Goal: Task Accomplishment & Management: Contribute content

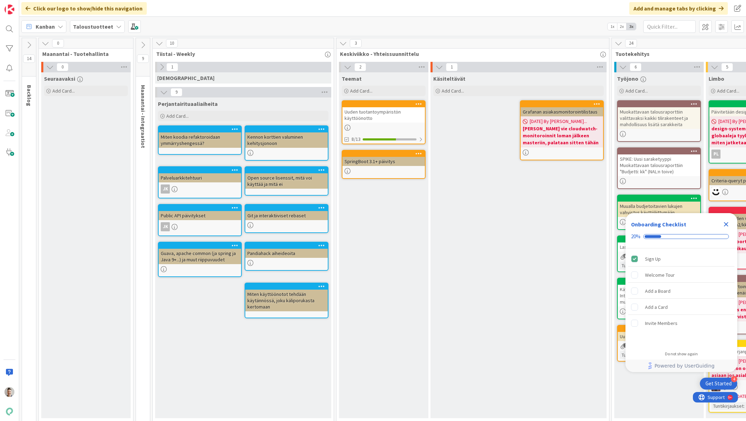
scroll to position [9, 309]
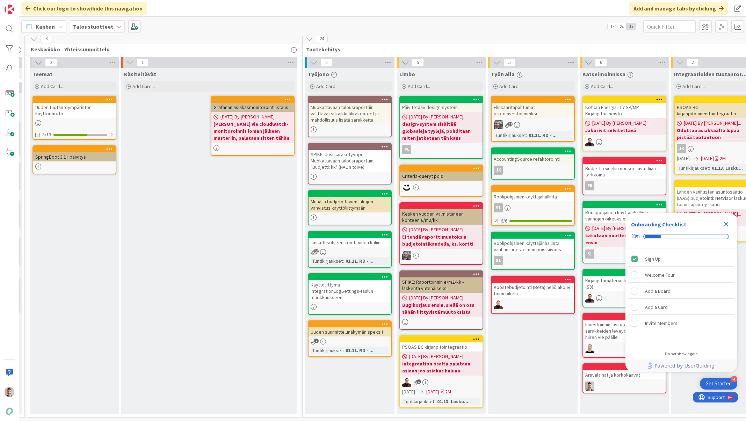
click at [725, 223] on icon "Close Checklist" at bounding box center [726, 224] width 8 height 8
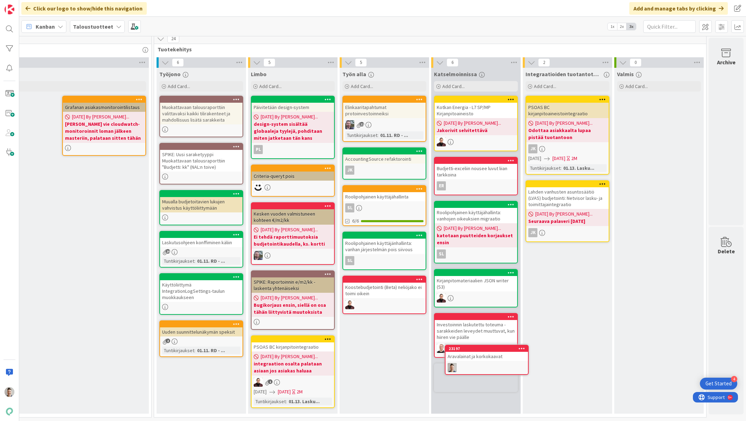
scroll to position [10, 463]
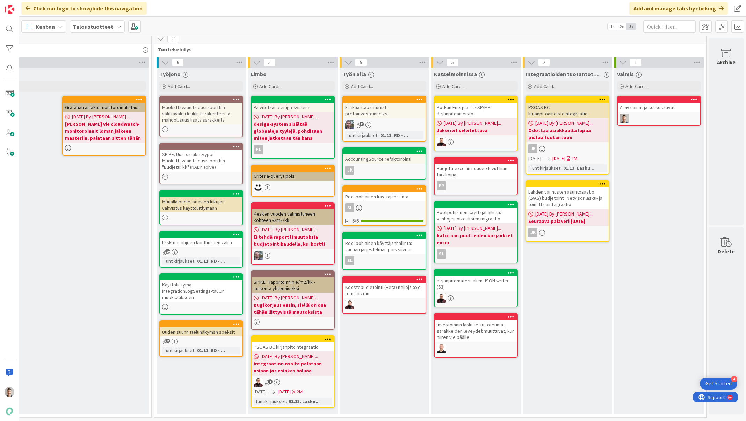
click at [200, 106] on div "Muokattavaan talousraporttiin valittavaksi kaikki tilirakenteet ja mahdollisuus…" at bounding box center [201, 114] width 82 height 22
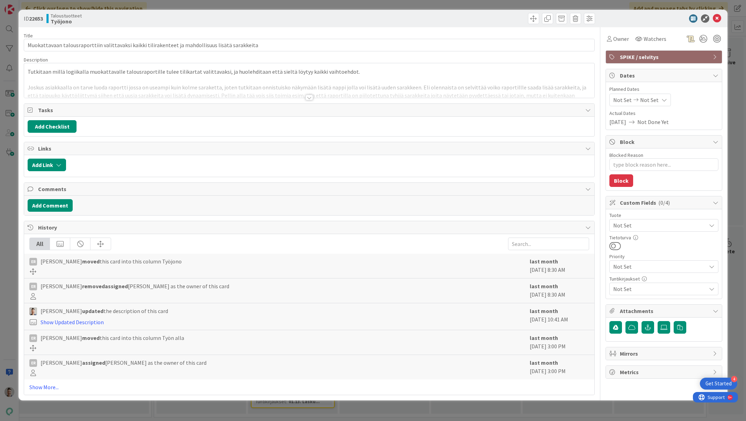
click at [309, 100] on div at bounding box center [309, 98] width 8 height 6
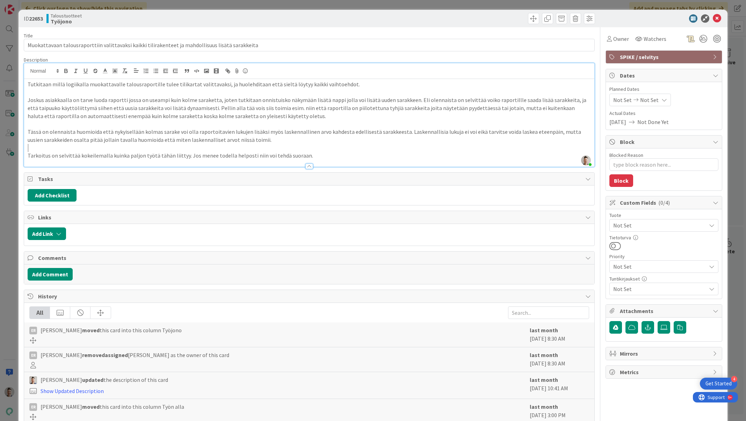
drag, startPoint x: 374, startPoint y: 144, endPoint x: 343, endPoint y: 136, distance: 32.2
click at [343, 136] on div "Tutkitaan millä logiikalla muokattavalle talousraportille tulee tilikartat vali…" at bounding box center [309, 123] width 570 height 88
click at [262, 139] on p "Tässä on olennaista huomioida että nykyisellään kolmas sarake voi olla raportoi…" at bounding box center [309, 136] width 563 height 16
click at [713, 19] on icon at bounding box center [717, 18] width 8 height 8
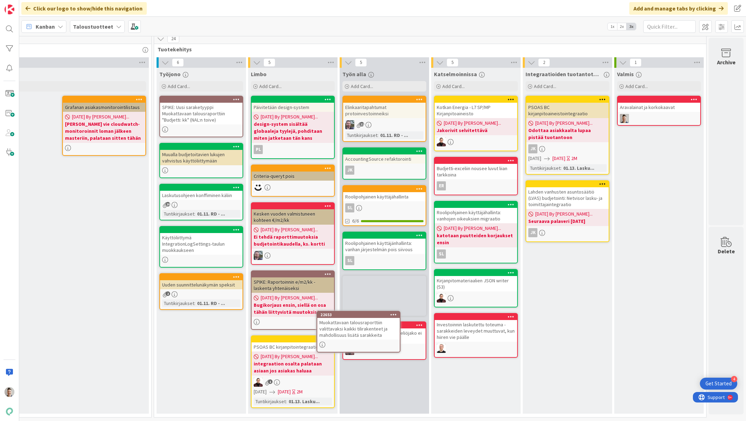
scroll to position [10, 463]
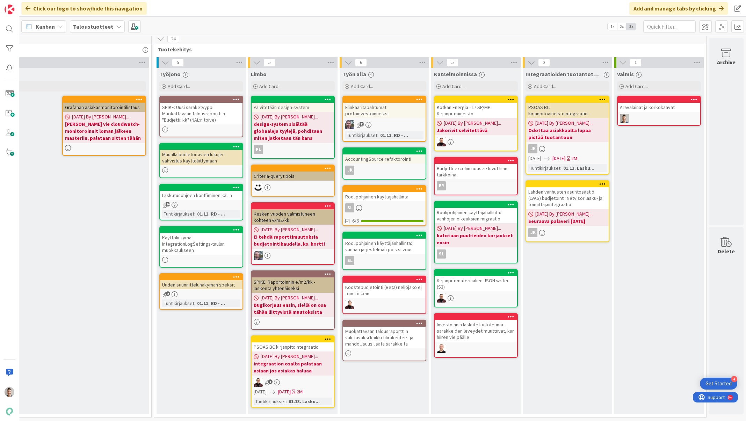
click at [395, 330] on div "Muokattavaan talousraporttiin valittavaksi kaikki tilirakenteet ja mahdollisuus…" at bounding box center [384, 338] width 82 height 22
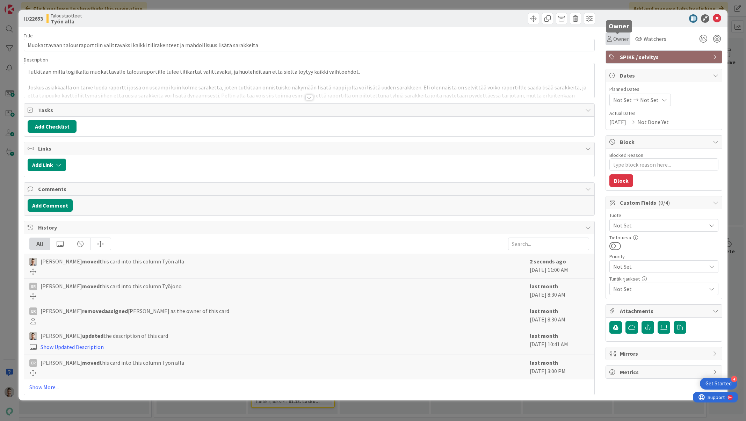
click at [613, 40] on span "Owner" at bounding box center [621, 39] width 16 height 8
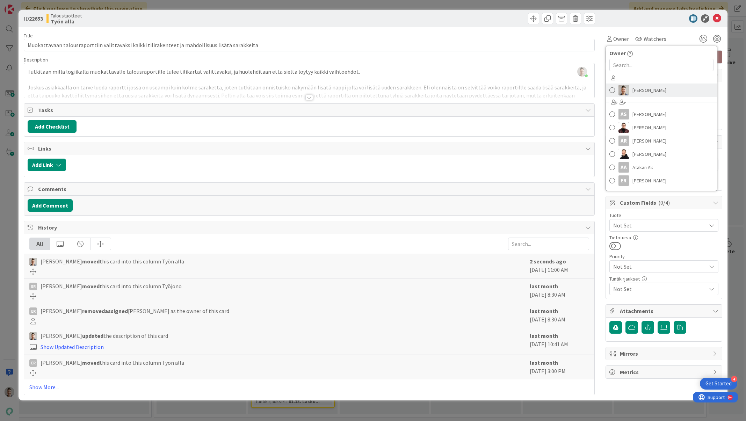
click at [638, 89] on span "[PERSON_NAME]" at bounding box center [649, 90] width 34 height 10
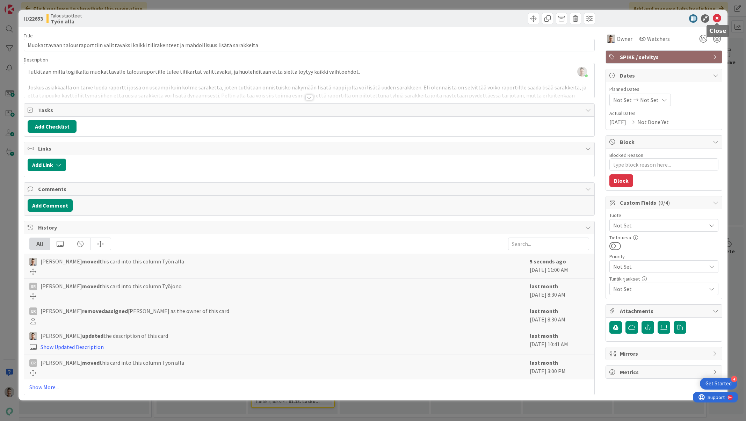
click at [718, 18] on icon at bounding box center [717, 18] width 8 height 8
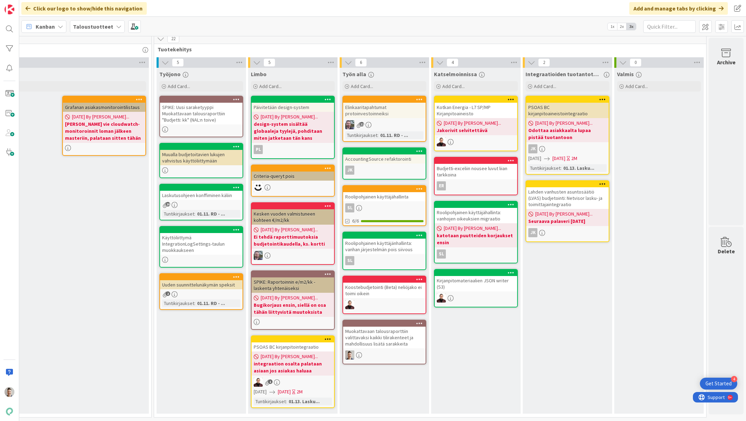
click at [394, 334] on div "Muokattavaan talousraporttiin valittavaksi kaikki tilirakenteet ja mahdollisuus…" at bounding box center [384, 338] width 82 height 22
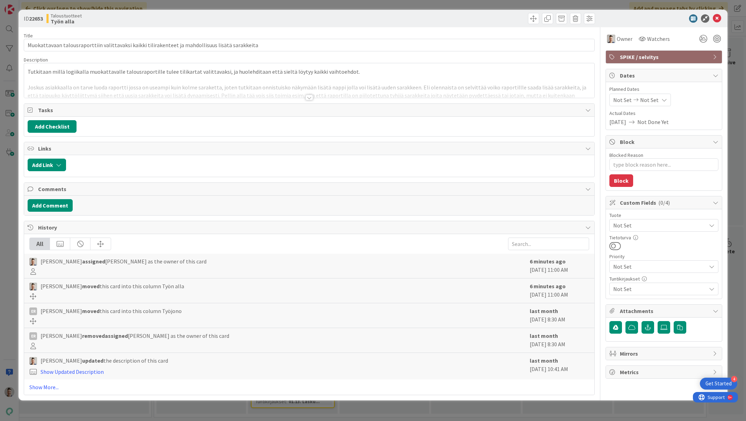
click at [309, 99] on div at bounding box center [309, 98] width 8 height 6
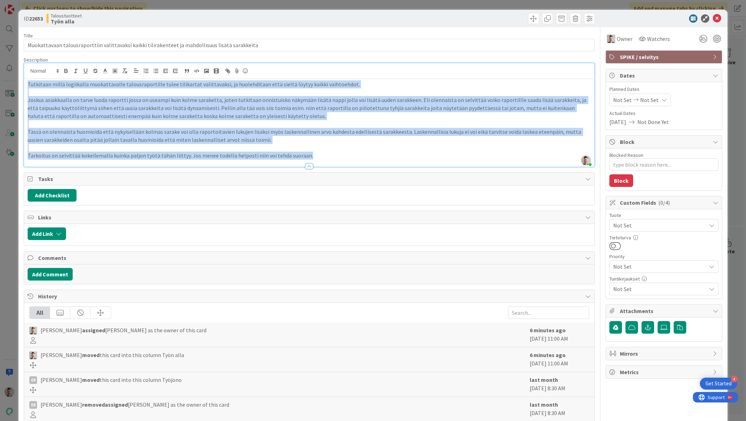
drag, startPoint x: 313, startPoint y: 156, endPoint x: 1, endPoint y: 75, distance: 322.8
click at [1, 75] on div "ID 22653 Taloustuotteet Työn alla Title 97 / 128 Muokattavaan talousraporttiin …" at bounding box center [373, 210] width 746 height 421
copy div "Loremipsu dolor sitametcon adipiscingeli seddoeiusmodtemp incid utlaboreet dolo…"
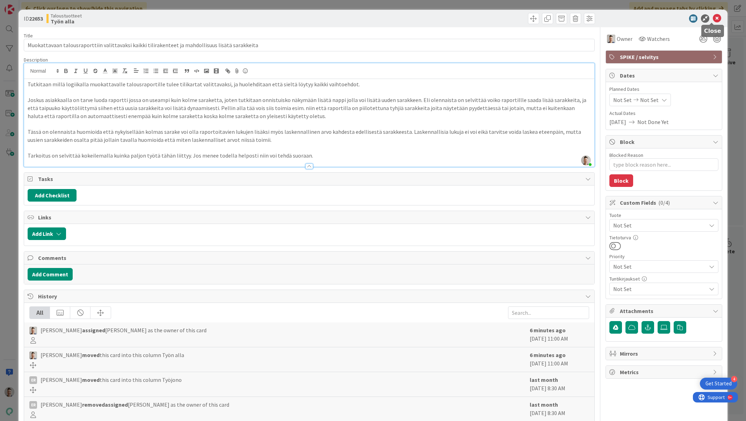
click at [714, 16] on icon at bounding box center [717, 18] width 8 height 8
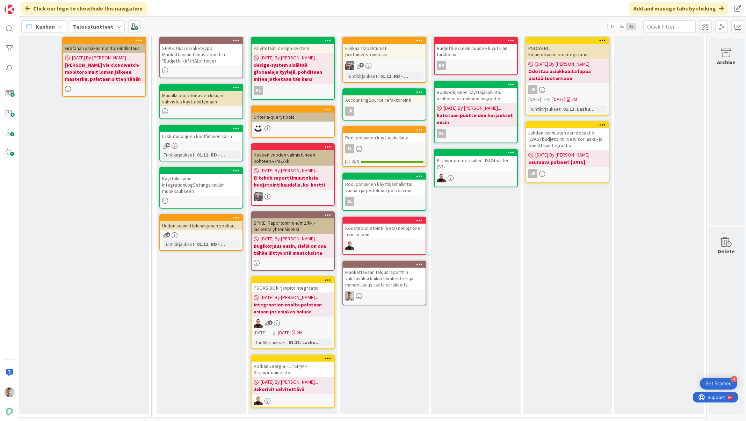
scroll to position [13, 463]
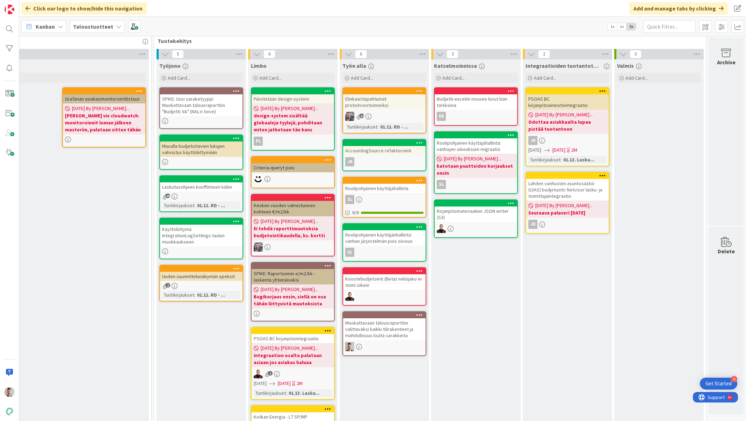
click at [388, 329] on div "Muokattavaan talousraporttiin valittavaksi kaikki tilirakenteet ja mahdollisuus…" at bounding box center [384, 329] width 82 height 22
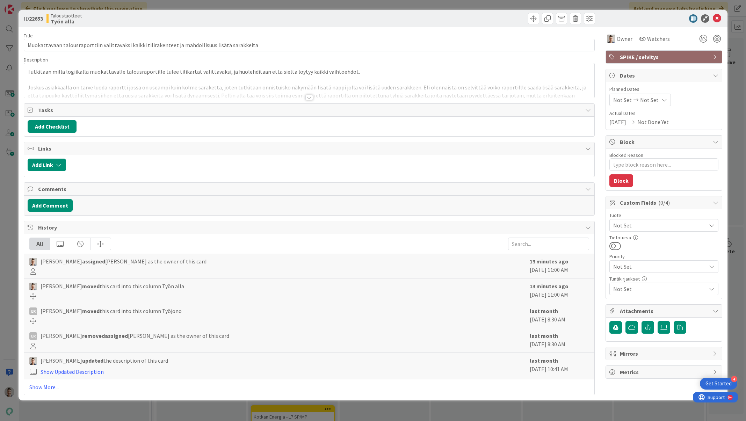
type textarea "x"
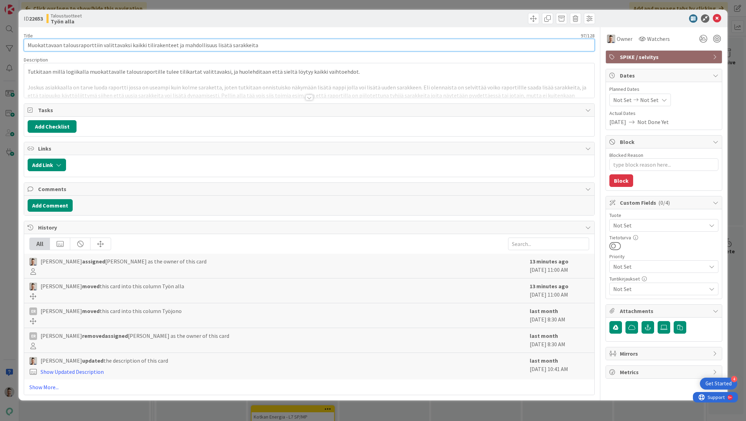
click at [235, 43] on input "Muokattavaan talousraporttiin valittavaksi kaikki tilirakenteet ja mahdollisuus…" at bounding box center [309, 45] width 570 height 13
drag, startPoint x: 248, startPoint y: 46, endPoint x: 128, endPoint y: 48, distance: 119.5
click at [128, 48] on input "Muokattavaan talousraporttiin valittavaksi kaikki tilirakenteet ja mahdollisuus…" at bounding box center [309, 45] width 570 height 13
click at [217, 41] on input "Muokattavaan talousraporttiin valittavaksi kaikki tilirakenteet ja mahdollisuus…" at bounding box center [309, 45] width 570 height 13
click at [216, 45] on input "Muokattavaan talousraporttiin valittavaksi kaikki tilirakenteet ja mahdollisuus…" at bounding box center [309, 45] width 570 height 13
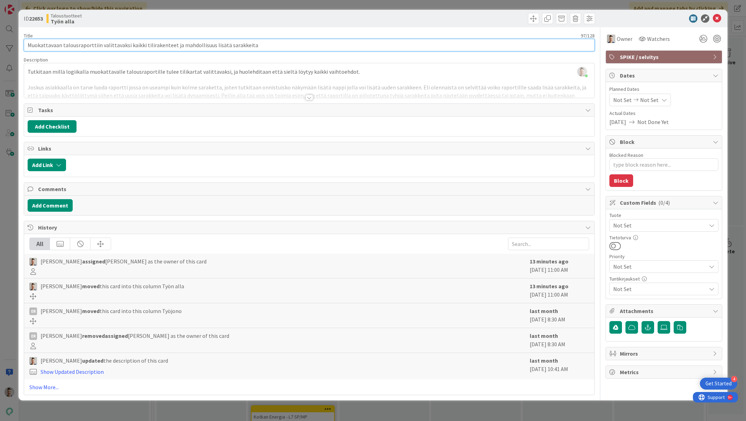
click at [267, 44] on input "Muokattavaan talousraporttiin valittavaksi kaikki tilirakenteet ja mahdollisuus…" at bounding box center [309, 45] width 570 height 13
drag, startPoint x: 270, startPoint y: 44, endPoint x: 170, endPoint y: 42, distance: 99.6
click at [170, 42] on input "Muokattavaan talousraporttiin valittavaksi kaikki tilirakenteet ja mahdollisuus…" at bounding box center [309, 45] width 570 height 13
type input "Muokattavaan talousraporttiin valittavaksi kaikki tilirakenteet"
type textarea "x"
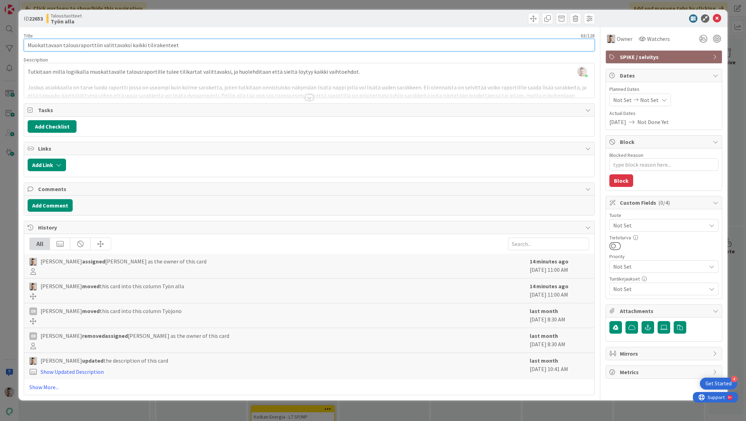
type input "Muokattavaan talousraporttiin valittavaksi kaikki tilirakenteet"
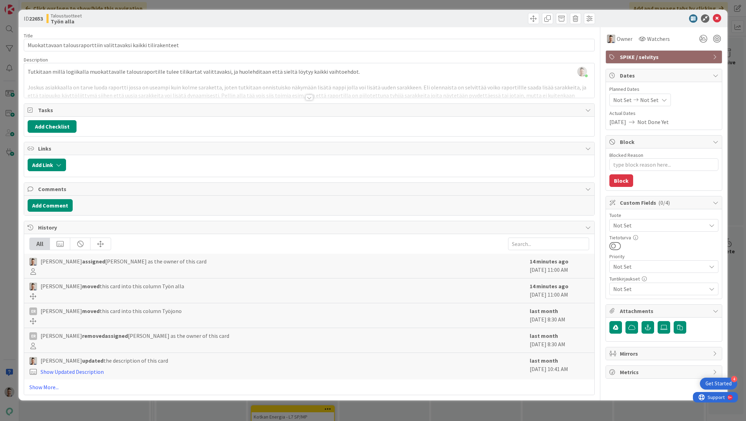
click at [56, 83] on div at bounding box center [309, 89] width 570 height 18
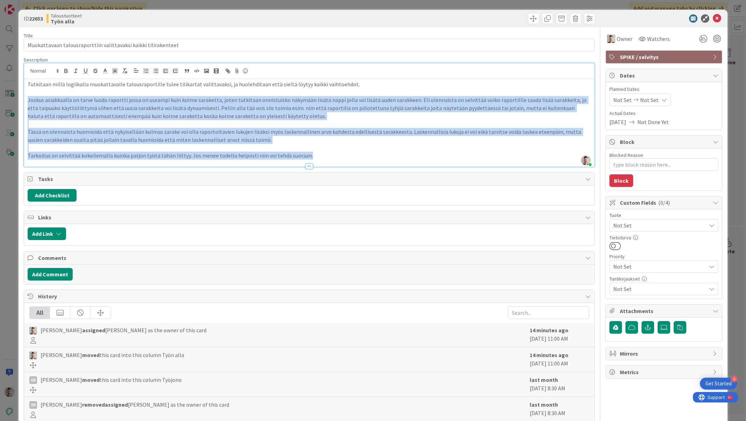
drag, startPoint x: 28, startPoint y: 100, endPoint x: 321, endPoint y: 157, distance: 298.5
click at [321, 157] on div "Tutkitaan millä logiikalla muokattavalle talousraportille tulee tilikartat vali…" at bounding box center [309, 123] width 570 height 88
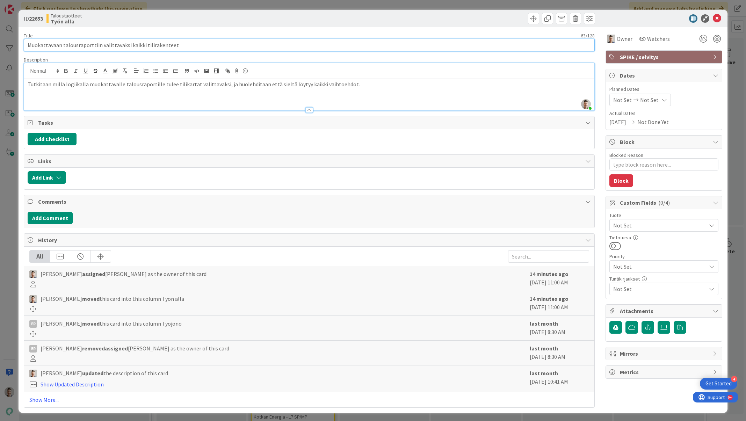
click at [321, 45] on input "Muokattavaan talousraporttiin valittavaksi kaikki tilirakenteet" at bounding box center [309, 45] width 570 height 13
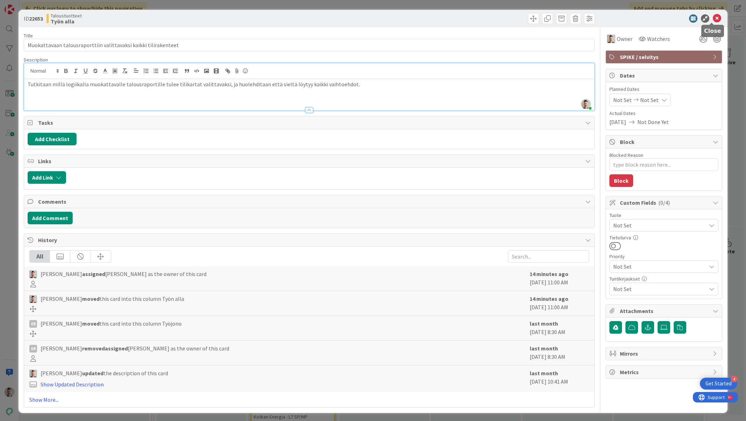
click at [713, 19] on icon at bounding box center [717, 18] width 8 height 8
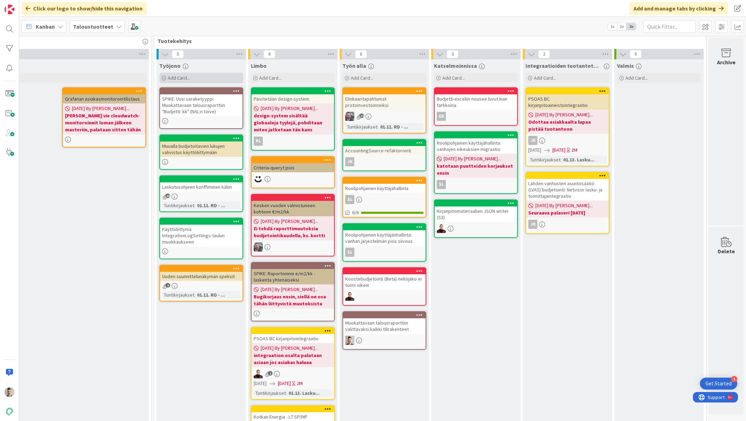
click at [205, 80] on div "Add Card..." at bounding box center [201, 78] width 84 height 10
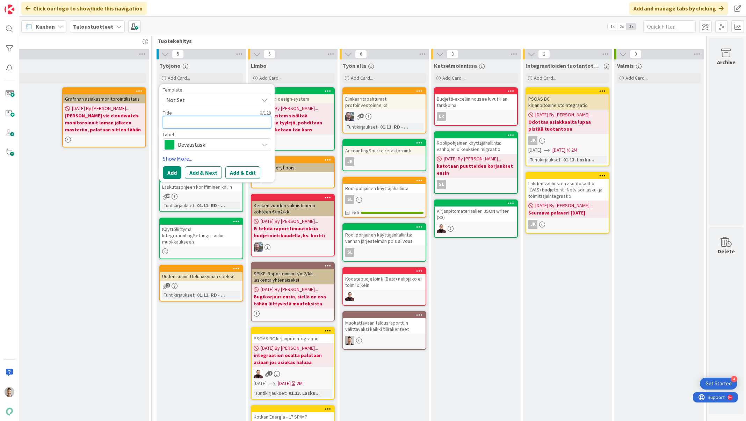
paste textarea "Muokattavaan talousraporttiin valittavaksi kaikki tilirakenteet ja mahdollisuus…"
type textarea "x"
type textarea "Muokattavaan talousraporttiin valittavaksi kaikki tilirakenteet ja mahdollisuus…"
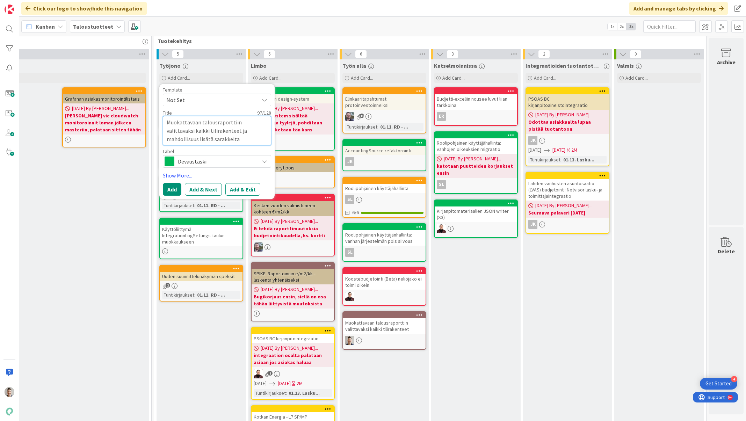
drag, startPoint x: 211, startPoint y: 129, endPoint x: 161, endPoint y: 128, distance: 50.7
click at [163, 128] on textarea "Muokattavaan talousraporttiin valittavaksi kaikki tilirakenteet ja mahdollisuus…" at bounding box center [217, 130] width 108 height 29
type textarea "x"
type textarea "Muokattavaan talousraporttiin valittavaksi mahdollisuus lisätä sarakkeita"
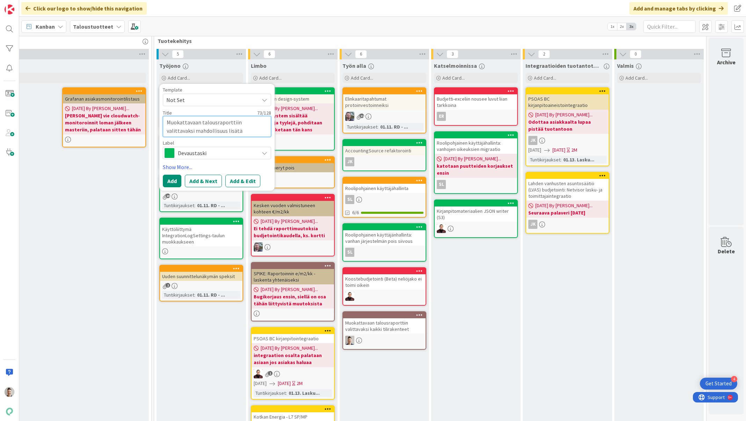
type textarea "x"
type textarea "Muokattavaan talousraporttiin valittavaksimahdollisuus lisätä sarakkeita"
type textarea "x"
type textarea "Muokattavaan talousraporttiin valittavaksi mahdollisuus lisätä sarakkeita"
click at [223, 152] on span "Devaustaski" at bounding box center [217, 153] width 78 height 10
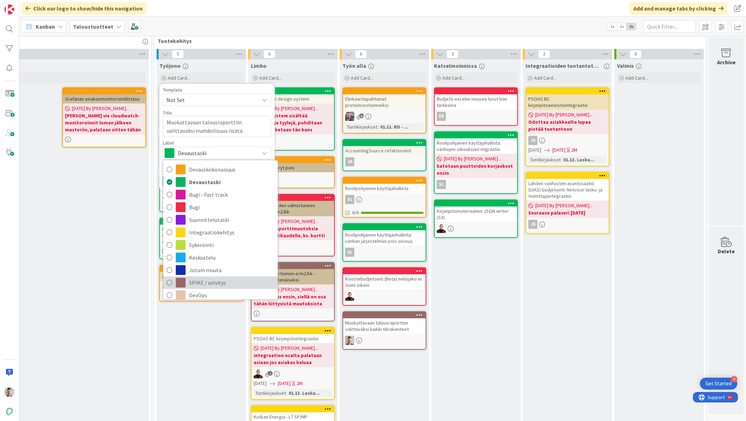
click at [203, 281] on span "SPIKE / selvitys" at bounding box center [231, 282] width 85 height 10
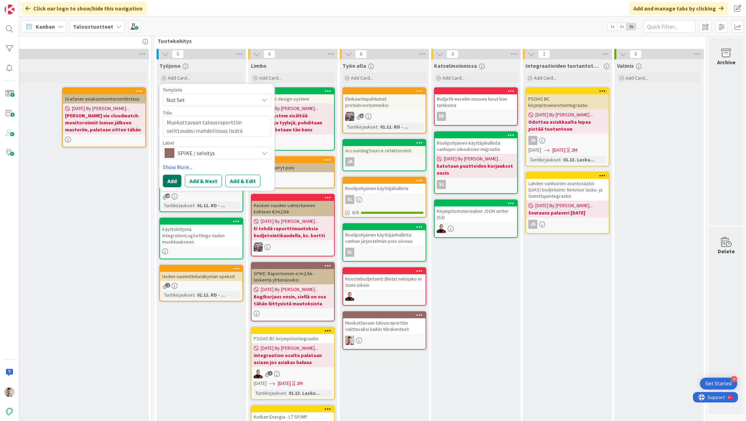
click at [170, 178] on button "Add" at bounding box center [172, 181] width 19 height 13
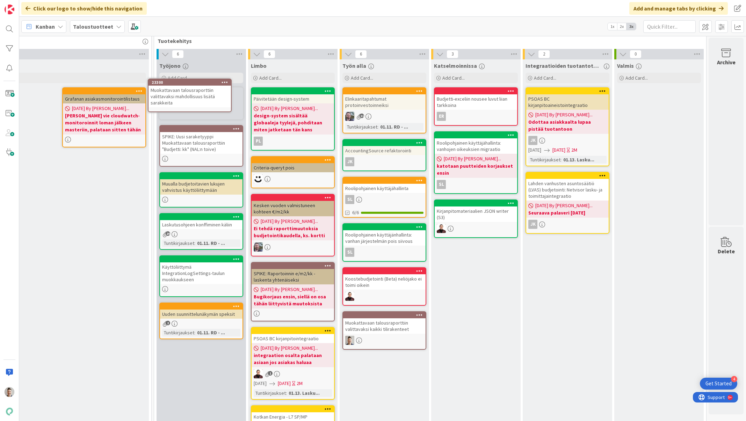
scroll to position [0, 463]
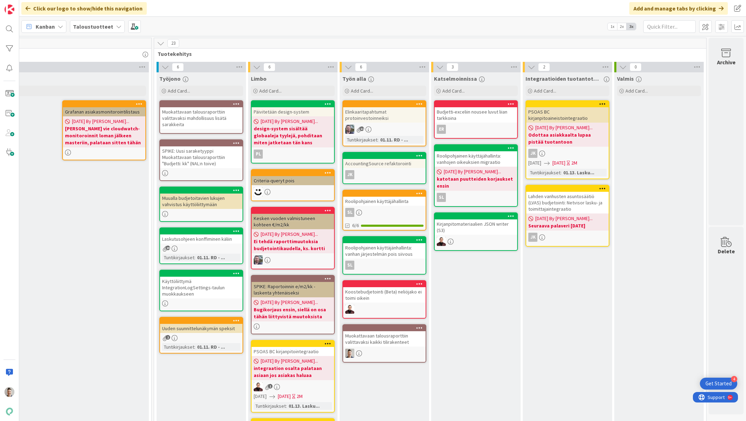
click at [215, 115] on div "Muokattavaan talousraporttiin valittavaksi mahdollisuus lisätä sarakkeita" at bounding box center [201, 118] width 82 height 22
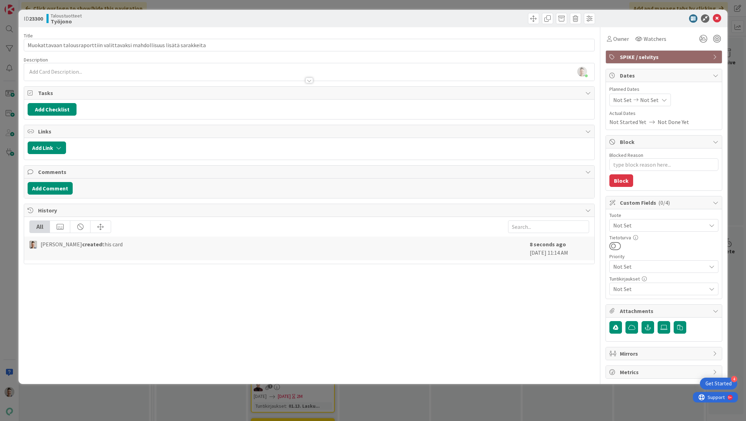
click at [360, 65] on div "[PERSON_NAME] just joined" at bounding box center [309, 71] width 570 height 17
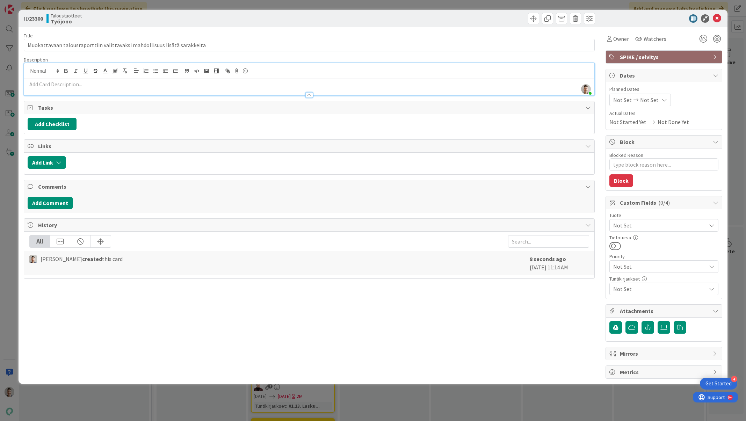
click at [346, 86] on p at bounding box center [309, 84] width 563 height 8
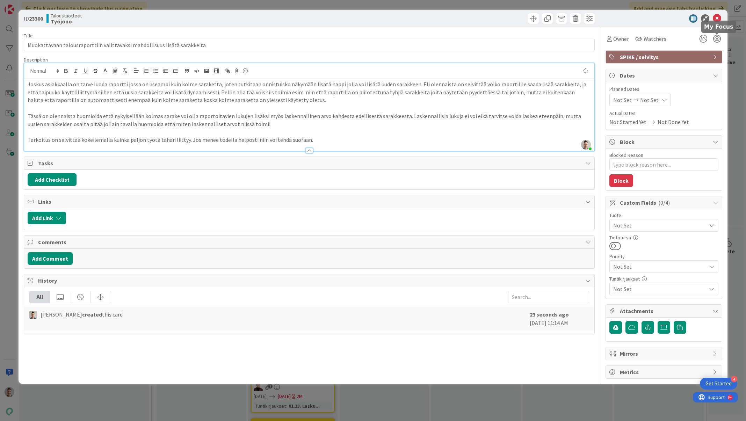
type textarea "x"
click at [718, 20] on icon at bounding box center [717, 18] width 8 height 8
